Goal: Transaction & Acquisition: Purchase product/service

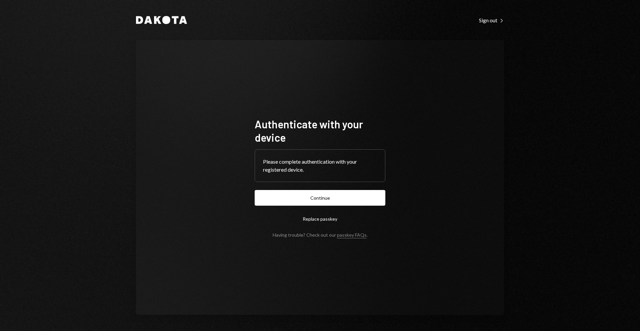
drag, startPoint x: 324, startPoint y: 197, endPoint x: 318, endPoint y: 211, distance: 14.6
click at [324, 198] on button "Continue" at bounding box center [320, 198] width 131 height 16
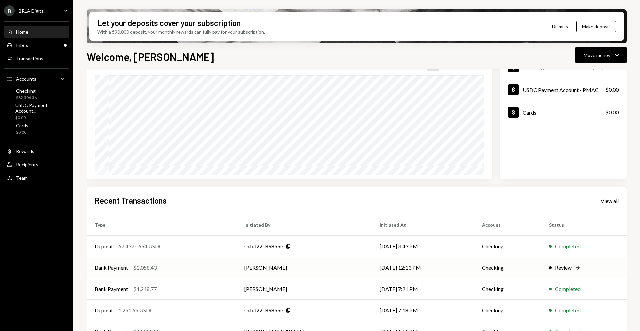
scroll to position [71, 0]
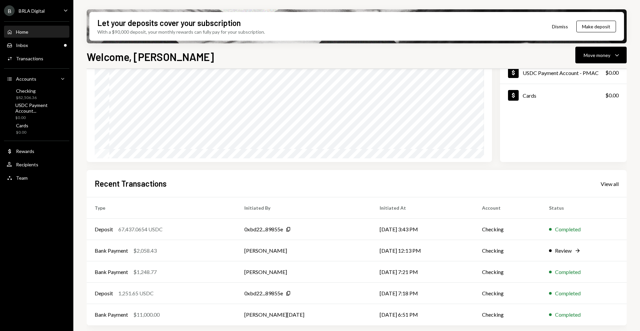
click at [335, 180] on div "Recent Transactions View all" at bounding box center [357, 183] width 524 height 11
drag, startPoint x: 616, startPoint y: 53, endPoint x: 608, endPoint y: 60, distance: 9.9
click at [616, 53] on icon "Caret Down" at bounding box center [617, 55] width 8 height 8
click at [578, 77] on div "Send" at bounding box center [596, 75] width 49 height 7
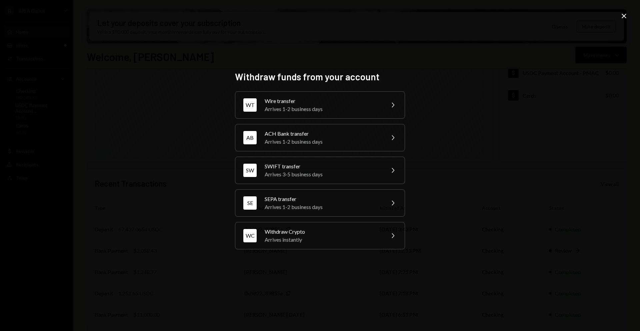
click at [473, 112] on div "Withdraw funds from your account WT Wire transfer Arrives 1-2 business days Che…" at bounding box center [320, 165] width 640 height 331
click at [622, 18] on icon "Close" at bounding box center [624, 16] width 8 height 8
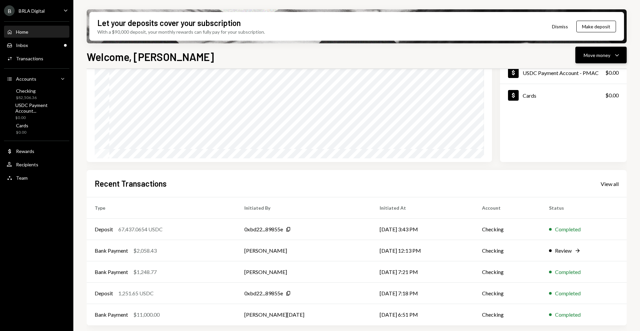
drag, startPoint x: 606, startPoint y: 49, endPoint x: 598, endPoint y: 57, distance: 11.3
click at [606, 49] on button "Move money Caret Down" at bounding box center [601, 55] width 51 height 17
click at [568, 76] on div "Withdraw Send" at bounding box center [591, 75] width 59 height 7
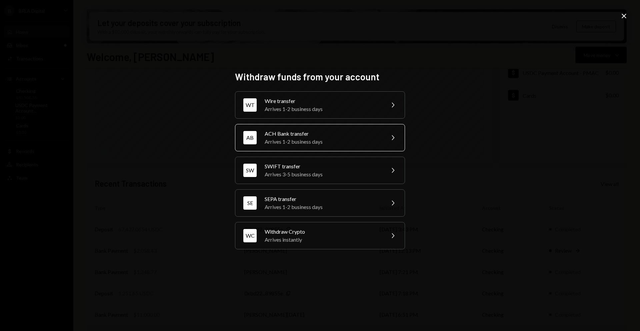
click at [363, 139] on div "Arrives 1-2 business days" at bounding box center [323, 142] width 116 height 8
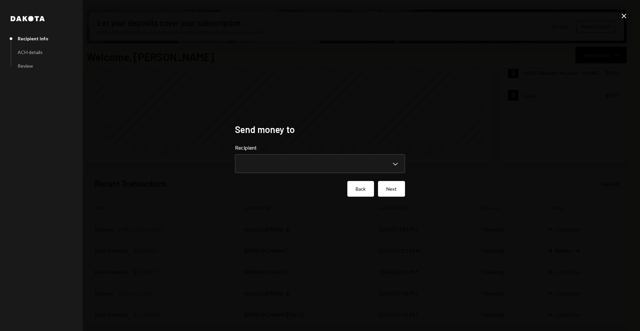
click at [357, 189] on button "Back" at bounding box center [360, 189] width 27 height 16
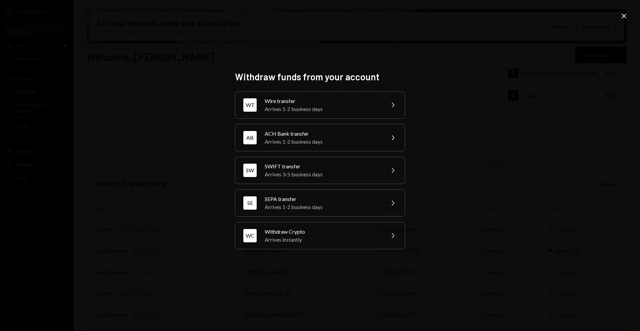
drag, startPoint x: 535, startPoint y: 67, endPoint x: 577, endPoint y: 48, distance: 46.3
click at [542, 64] on div "Withdraw funds from your account WT Wire transfer Arrives 1-2 business days Che…" at bounding box center [320, 165] width 640 height 331
click at [620, 15] on div "Withdraw funds from your account WT Wire transfer Arrives 1-2 business days Che…" at bounding box center [320, 165] width 640 height 331
click at [622, 15] on icon "Close" at bounding box center [624, 16] width 8 height 8
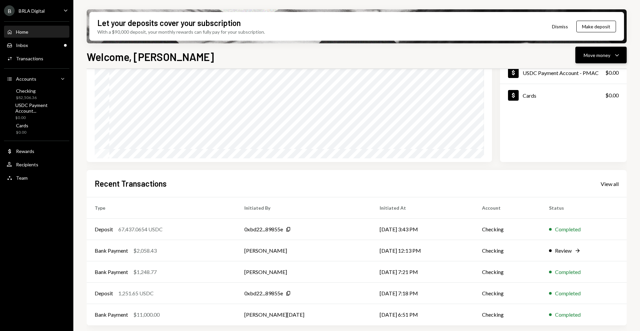
click at [610, 54] on div "Move money" at bounding box center [597, 55] width 27 height 7
click at [599, 76] on div "Send" at bounding box center [596, 75] width 49 height 7
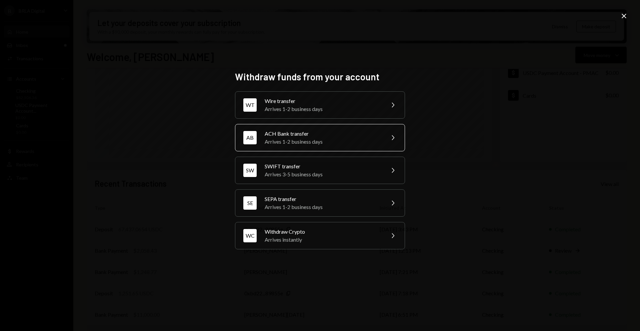
click at [315, 141] on div "Arrives 1-2 business days" at bounding box center [323, 142] width 116 height 8
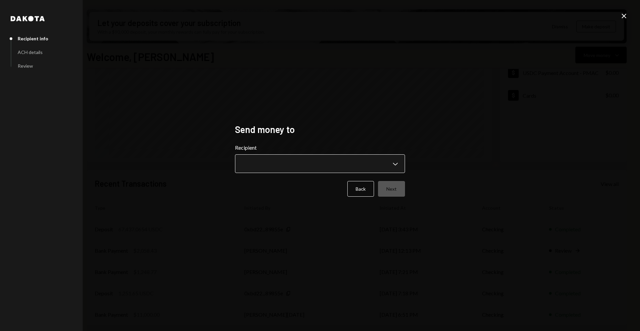
click at [319, 164] on body "B BRLA Digital Caret Down Home Home Inbox Inbox Activities Transactions Account…" at bounding box center [320, 165] width 640 height 331
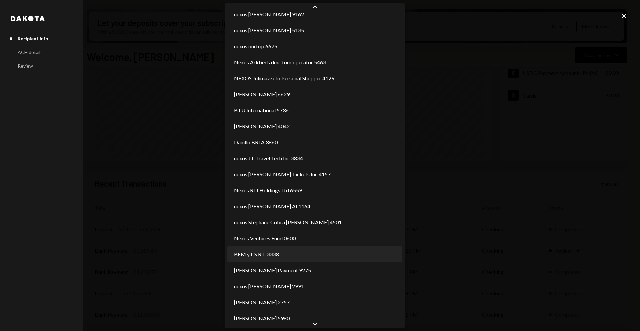
scroll to position [72, 0]
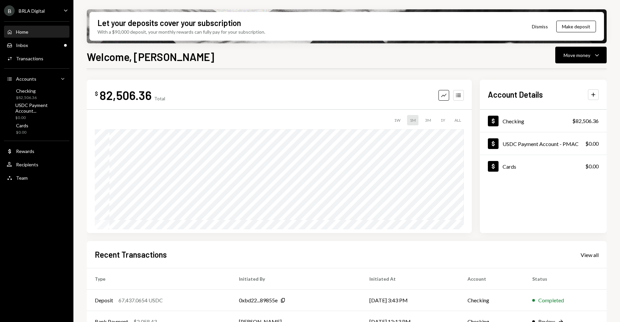
scroll to position [80, 0]
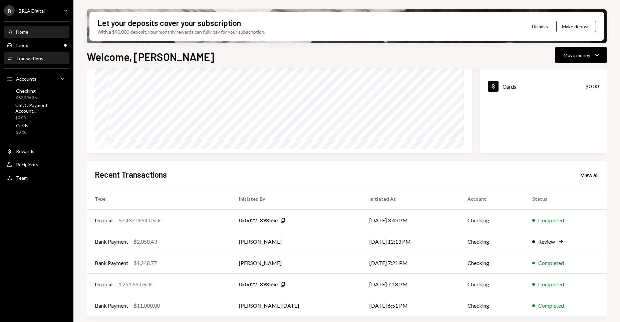
click at [40, 61] on div "Transactions" at bounding box center [29, 59] width 27 height 6
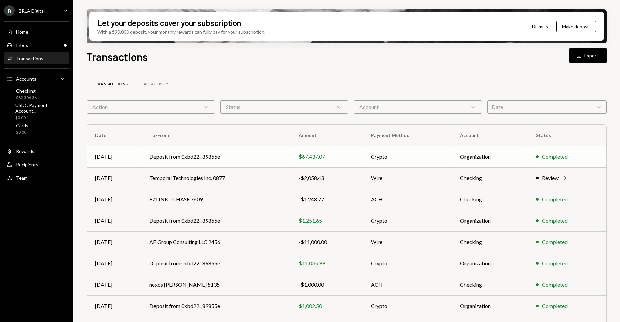
click at [255, 156] on td "Deposit from 0xbd22...89855e" at bounding box center [215, 156] width 149 height 21
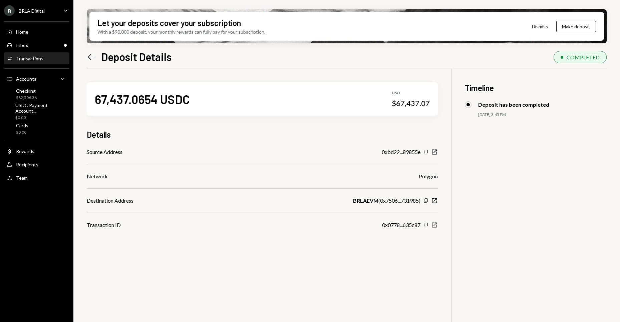
click at [433, 224] on icon "New Window" at bounding box center [434, 225] width 7 height 7
click at [404, 105] on div "$67,437.07" at bounding box center [410, 103] width 38 height 9
copy div "67,437.07"
click at [111, 102] on div "67,437.0654 USDC" at bounding box center [142, 99] width 95 height 15
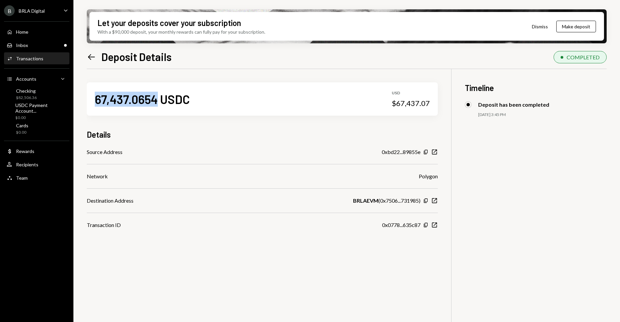
click at [111, 102] on div "67,437.0654 USDC" at bounding box center [142, 99] width 95 height 15
copy div "67,437.0654"
click at [40, 36] on div "Home Home" at bounding box center [37, 31] width 60 height 11
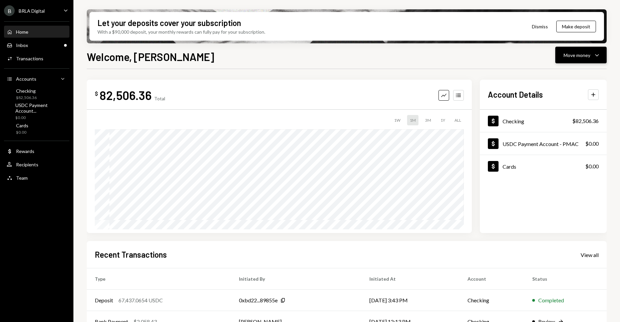
click at [563, 60] on button "Move money Caret Down" at bounding box center [580, 55] width 51 height 17
click at [575, 74] on div "Send" at bounding box center [575, 75] width 49 height 7
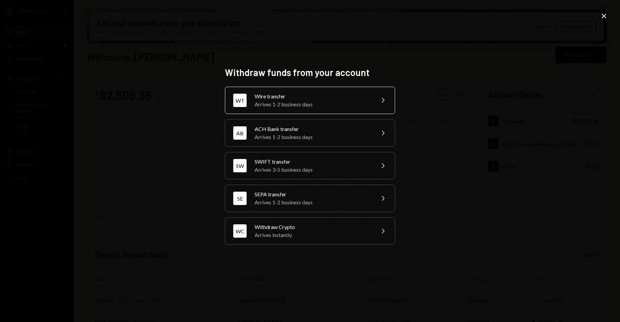
click at [310, 97] on div "Wire transfer" at bounding box center [312, 96] width 116 height 8
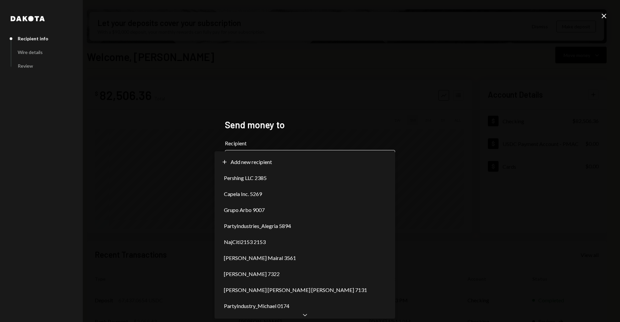
click at [280, 157] on body "B BRLA Digital Caret Down Home Home Inbox Inbox Activities Transactions Account…" at bounding box center [310, 161] width 620 height 322
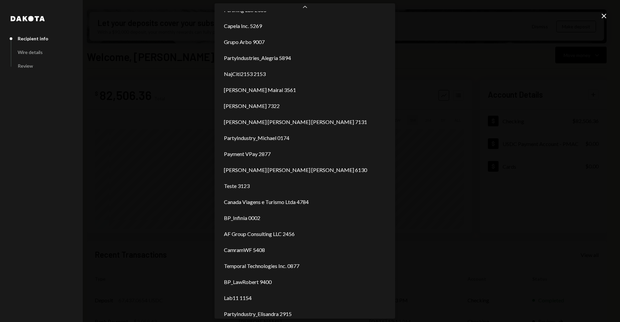
scroll to position [50, 0]
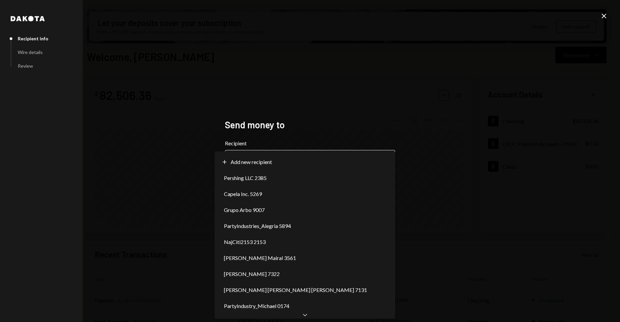
click at [354, 166] on body "B BRLA Digital Caret Down Home Home Inbox Inbox Activities Transactions Account…" at bounding box center [310, 161] width 620 height 322
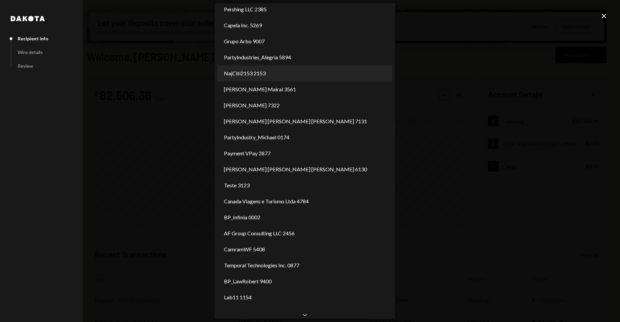
scroll to position [0, 0]
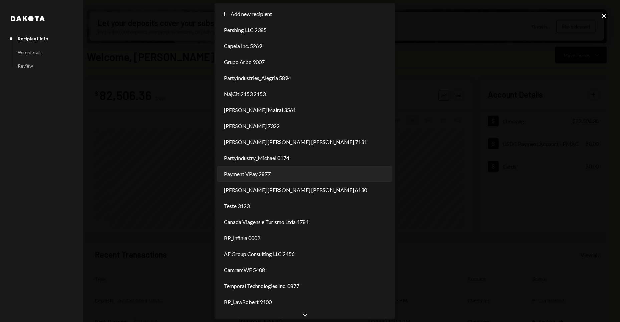
select select "**********"
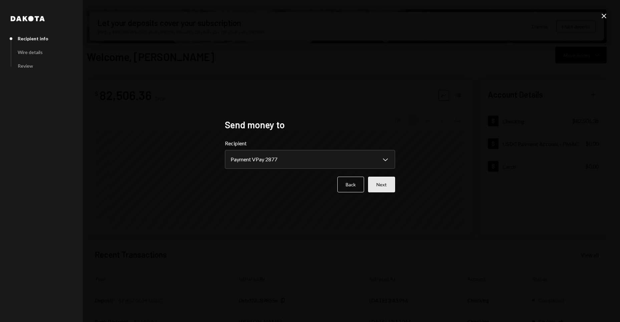
click at [383, 188] on button "Next" at bounding box center [381, 185] width 27 height 16
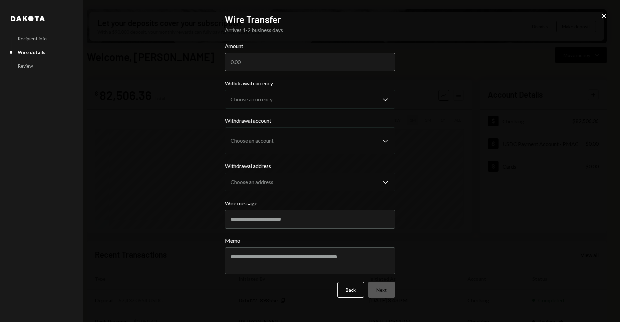
click at [315, 65] on input "Amount" at bounding box center [310, 62] width 170 height 19
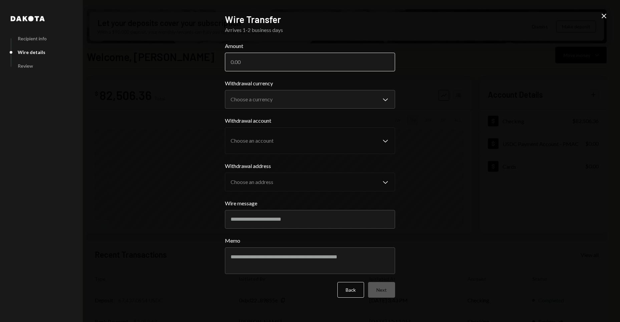
click at [315, 65] on input "Amount" at bounding box center [310, 62] width 170 height 19
paste input "67325.90"
type input "67325.90"
click at [273, 66] on input "67325.90" at bounding box center [310, 62] width 170 height 19
click at [299, 108] on form "**********" at bounding box center [310, 170] width 170 height 256
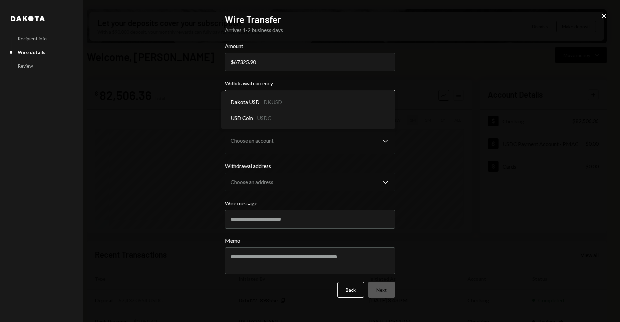
click at [298, 102] on body "B BRLA Digital Caret Down Home Home Inbox Inbox Activities Transactions Account…" at bounding box center [310, 161] width 620 height 322
select select "****"
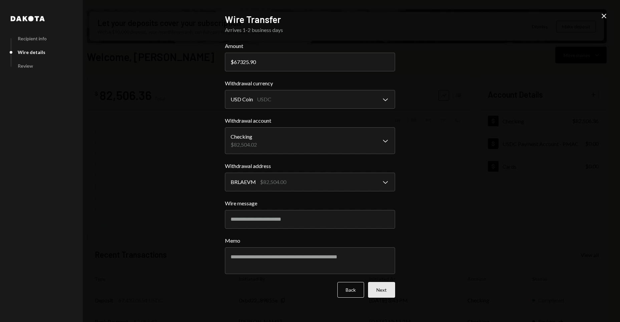
click at [390, 296] on button "Next" at bounding box center [381, 290] width 27 height 16
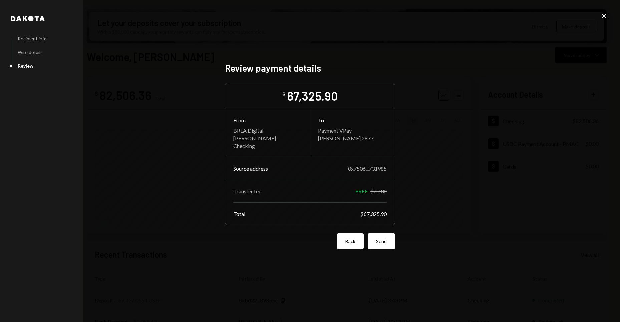
click at [339, 239] on button "Back" at bounding box center [350, 241] width 27 height 16
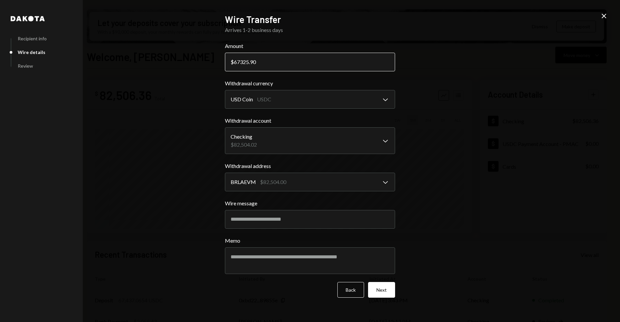
click at [292, 65] on input "67325.90" at bounding box center [310, 62] width 170 height 19
paste input "258.47"
type input "67258.47"
click at [379, 288] on button "Next" at bounding box center [381, 290] width 27 height 16
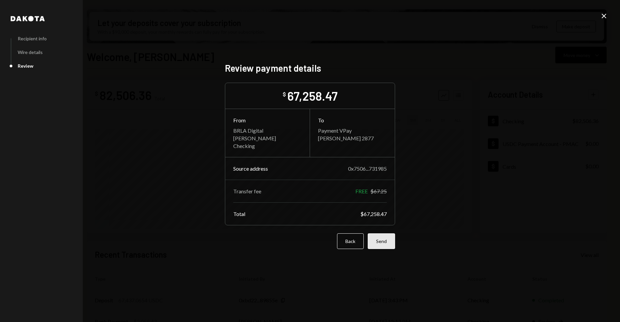
click at [383, 245] on button "Send" at bounding box center [380, 241] width 27 height 16
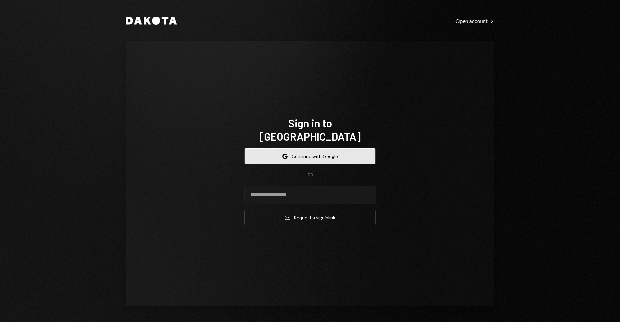
click at [312, 150] on button "Google Continue with Google" at bounding box center [309, 156] width 131 height 16
